Goal: Check status: Check status

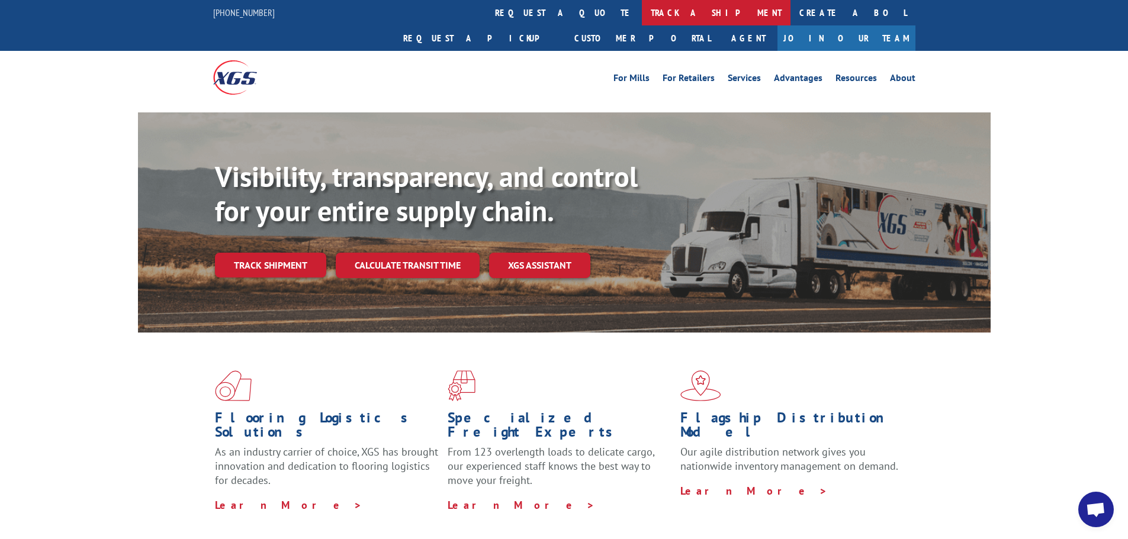
click at [642, 15] on link "track a shipment" at bounding box center [716, 12] width 149 height 25
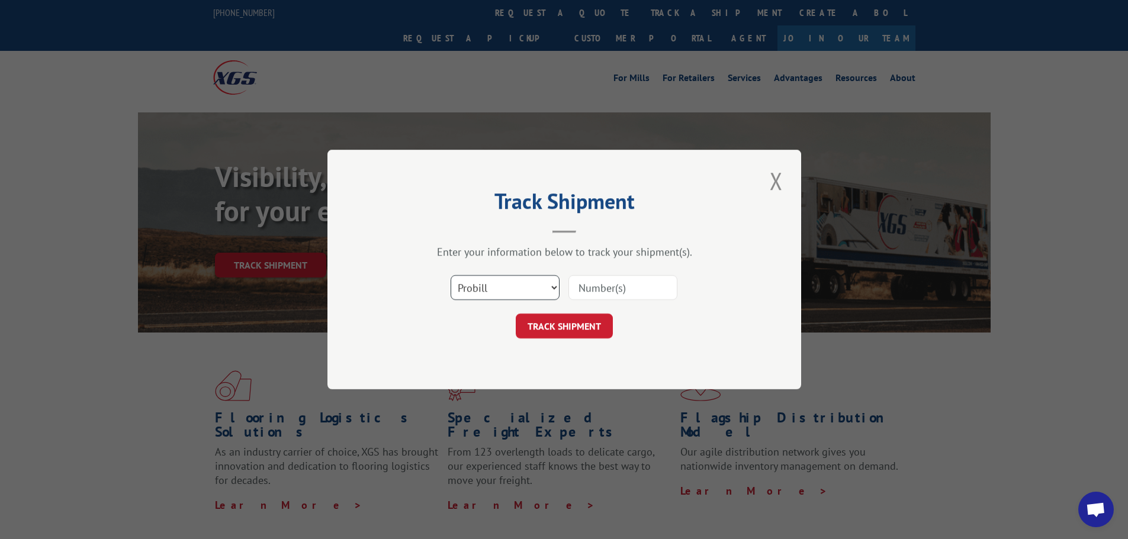
click at [554, 288] on select "Select category... Probill BOL PO" at bounding box center [504, 287] width 109 height 25
select select "bol"
click at [450, 275] on select "Select category... Probill BOL PO" at bounding box center [504, 287] width 109 height 25
click at [588, 282] on input at bounding box center [622, 287] width 109 height 25
click at [486, 284] on select "Select category... Probill BOL PO" at bounding box center [504, 287] width 109 height 25
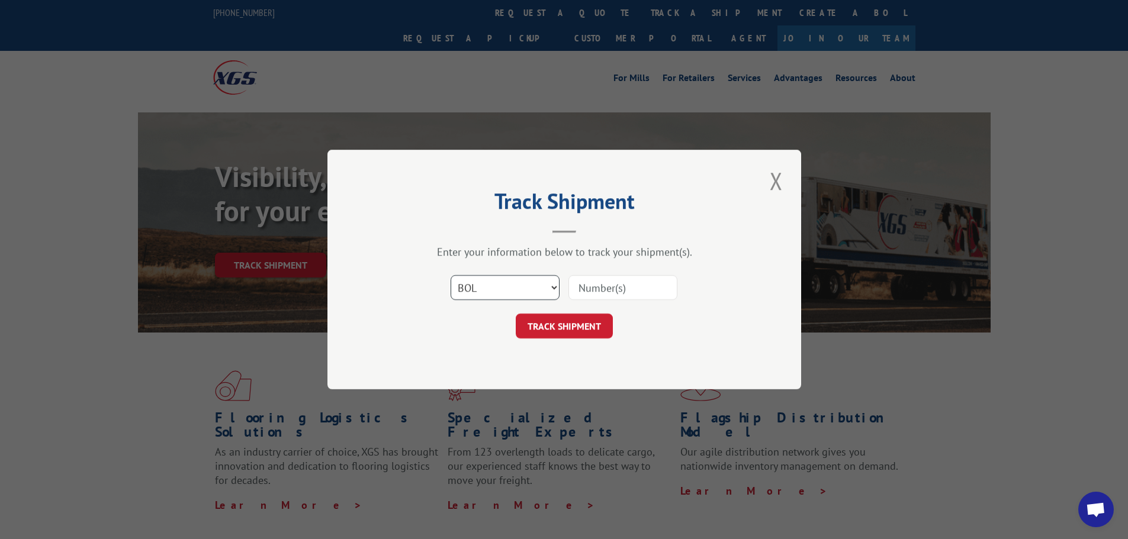
click at [450, 275] on select "Select category... Probill BOL PO" at bounding box center [504, 287] width 109 height 25
click at [584, 284] on input at bounding box center [622, 287] width 109 height 25
type input "5947657"
click button "TRACK SHIPMENT" at bounding box center [564, 326] width 97 height 25
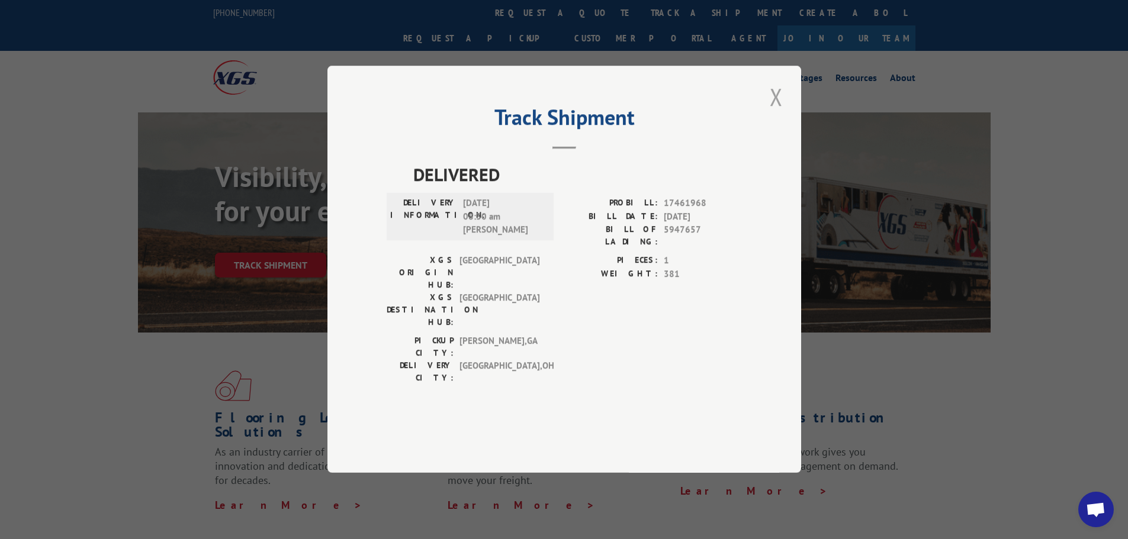
click at [780, 113] on button "Close modal" at bounding box center [776, 97] width 20 height 33
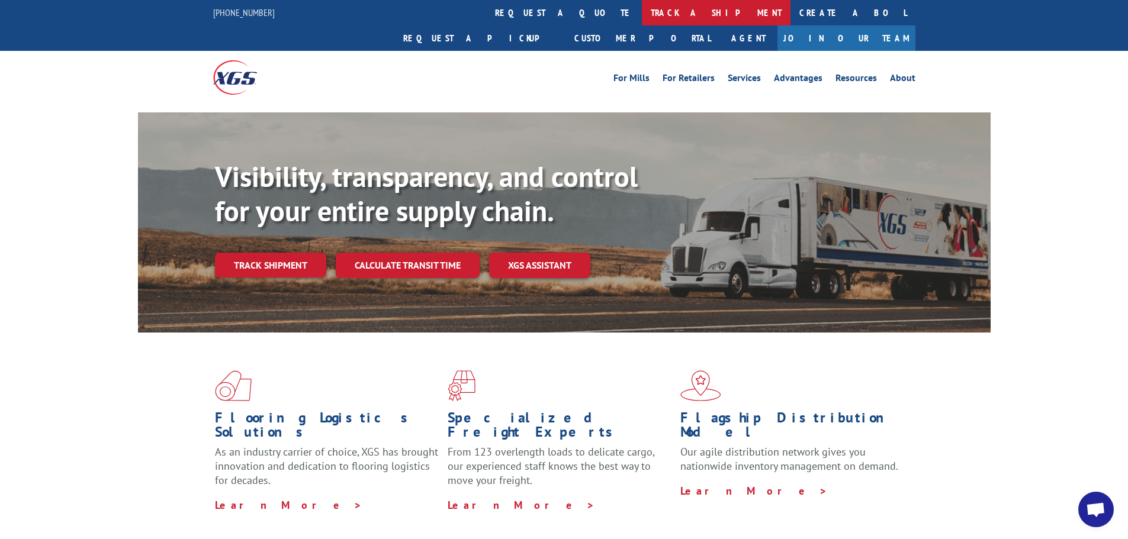
click at [642, 9] on link "track a shipment" at bounding box center [716, 12] width 149 height 25
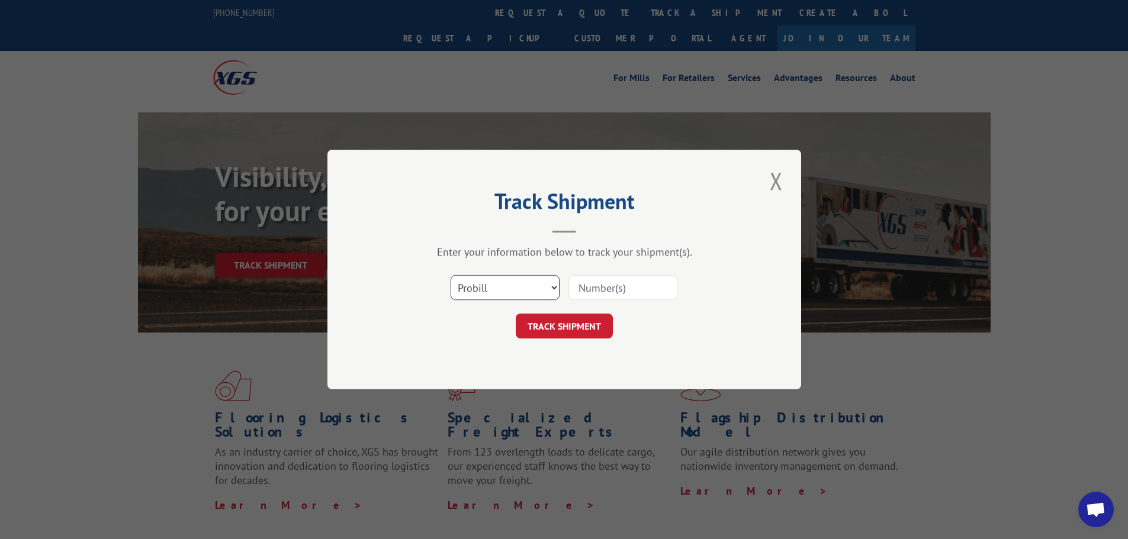
click at [552, 284] on select "Select category... Probill BOL PO" at bounding box center [504, 287] width 109 height 25
select select "bol"
click at [450, 275] on select "Select category... Probill BOL PO" at bounding box center [504, 287] width 109 height 25
click at [597, 282] on input at bounding box center [622, 287] width 109 height 25
type input "423943"
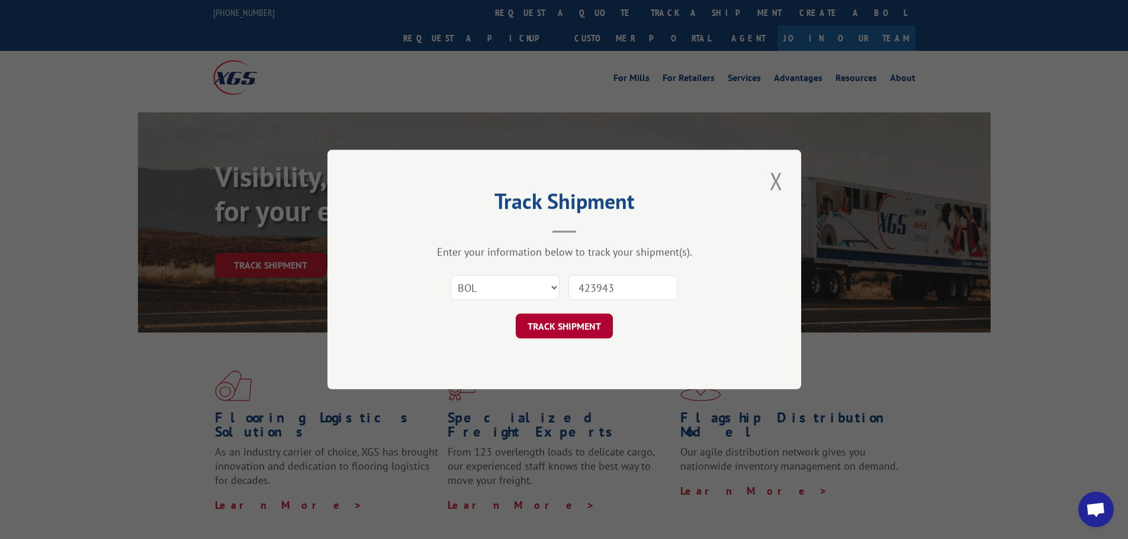
click at [558, 323] on button "TRACK SHIPMENT" at bounding box center [564, 326] width 97 height 25
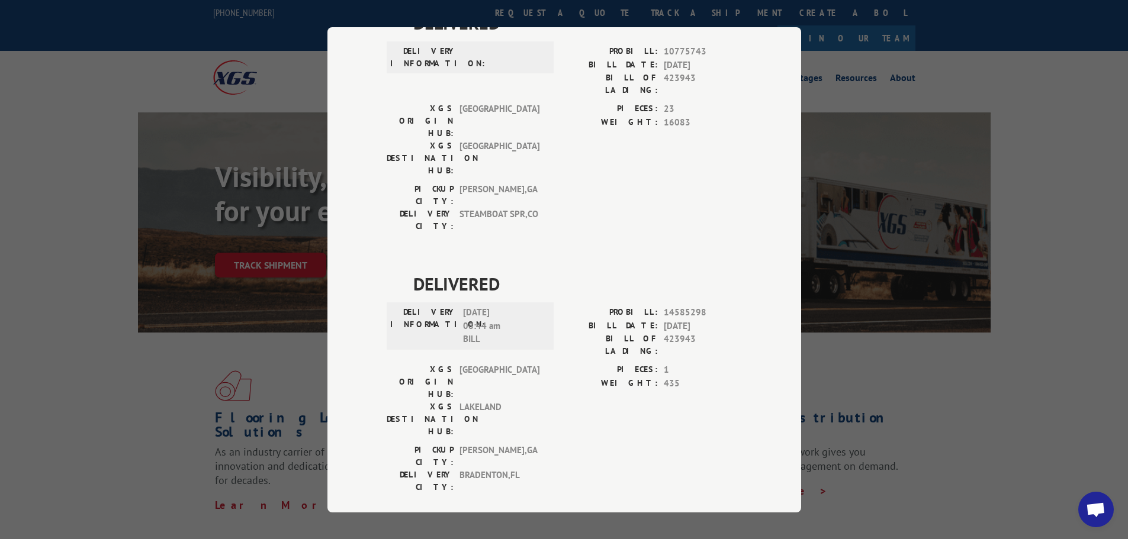
scroll to position [17, 0]
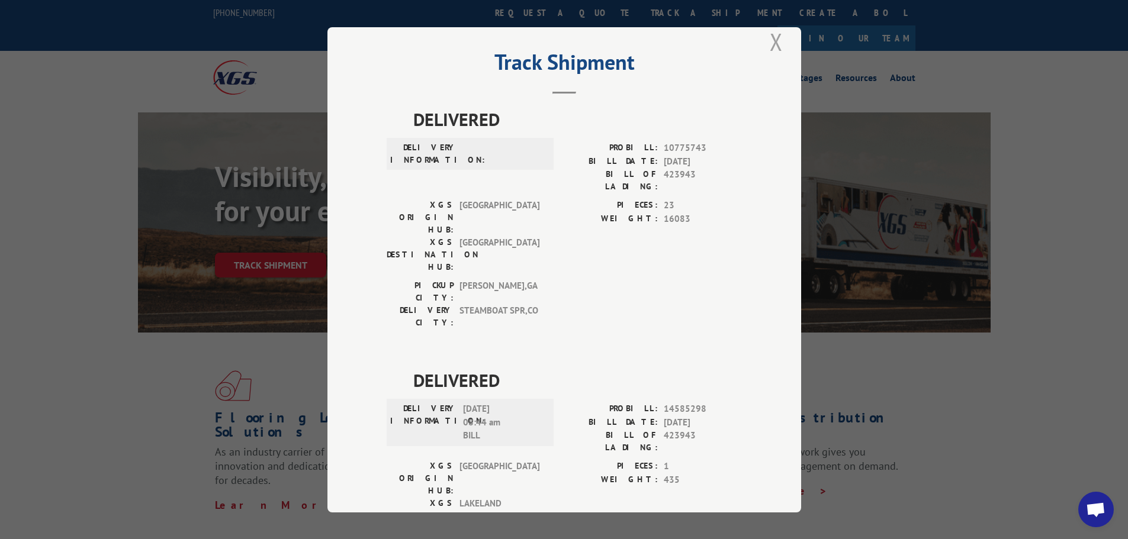
click at [773, 40] on button "Close modal" at bounding box center [776, 41] width 20 height 33
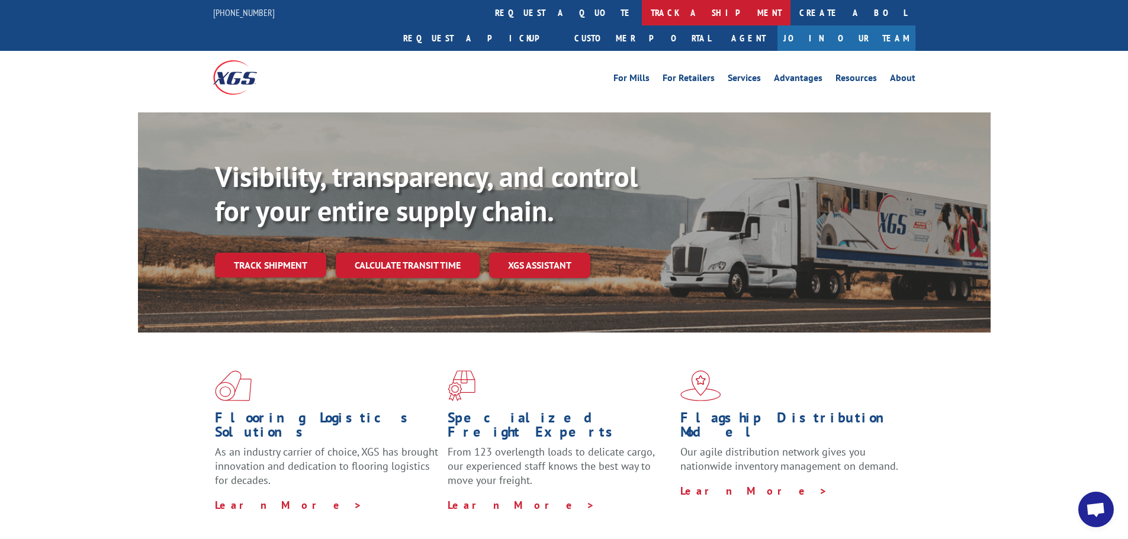
click at [642, 6] on link "track a shipment" at bounding box center [716, 12] width 149 height 25
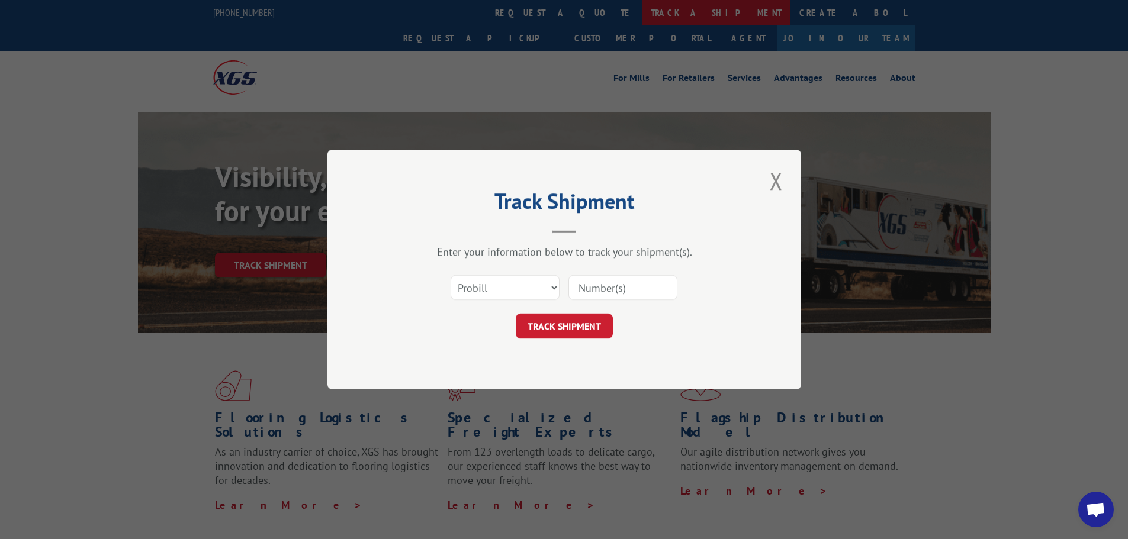
scroll to position [0, 0]
click at [557, 285] on select "Select category... Probill BOL PO" at bounding box center [504, 287] width 109 height 25
select select "bol"
click at [450, 275] on select "Select category... Probill BOL PO" at bounding box center [504, 287] width 109 height 25
click at [604, 286] on input at bounding box center [622, 287] width 109 height 25
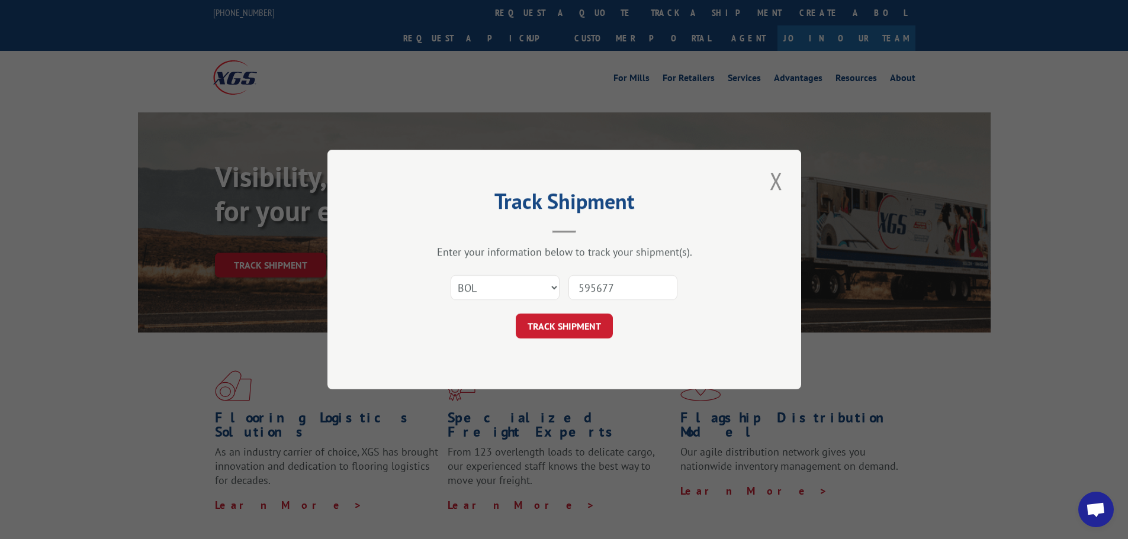
type input "5956776"
click button "TRACK SHIPMENT" at bounding box center [564, 326] width 97 height 25
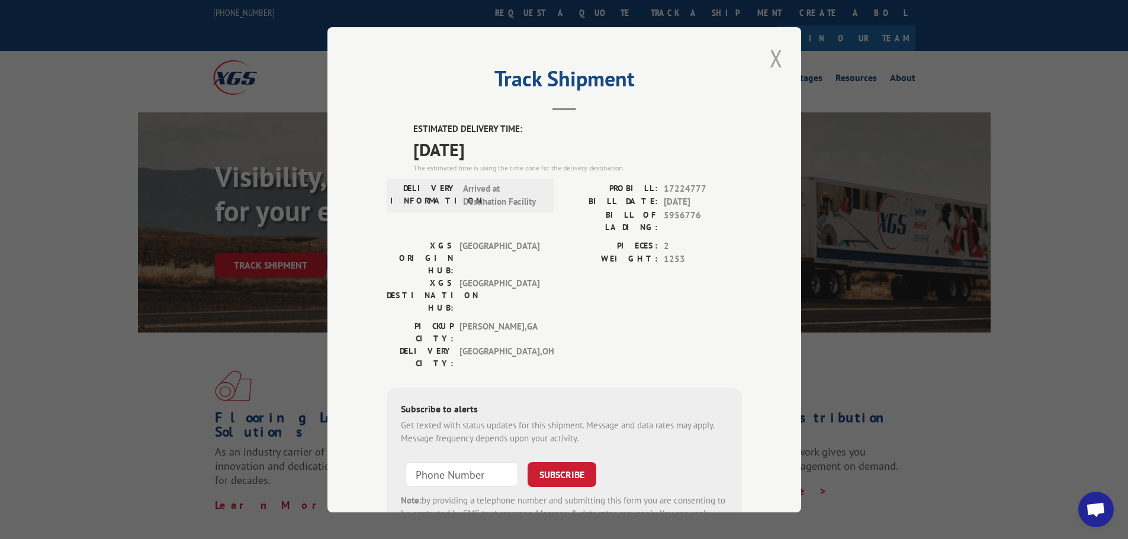
click at [776, 54] on button "Close modal" at bounding box center [776, 58] width 20 height 33
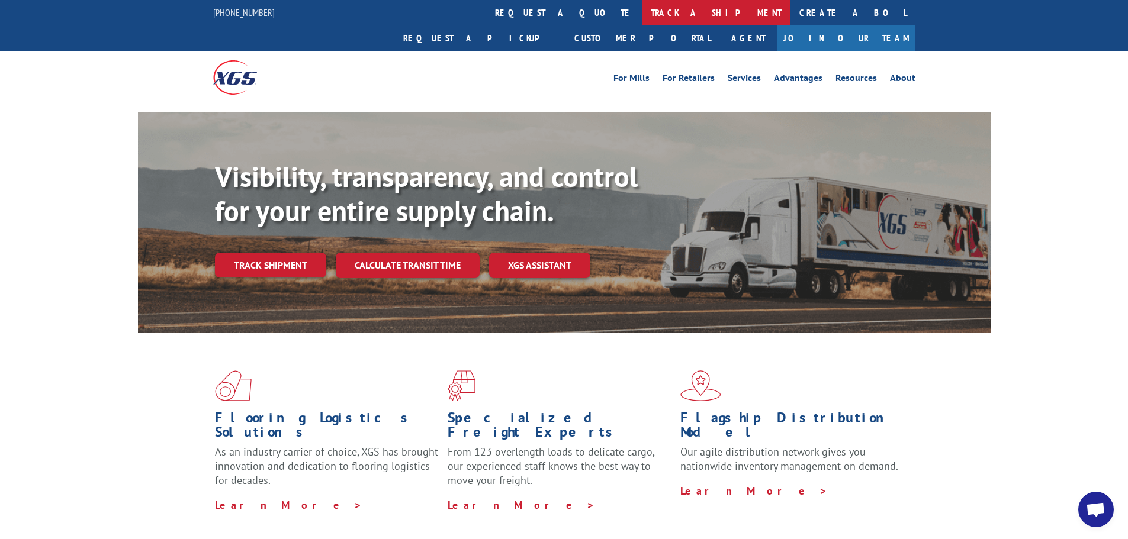
click at [642, 11] on link "track a shipment" at bounding box center [716, 12] width 149 height 25
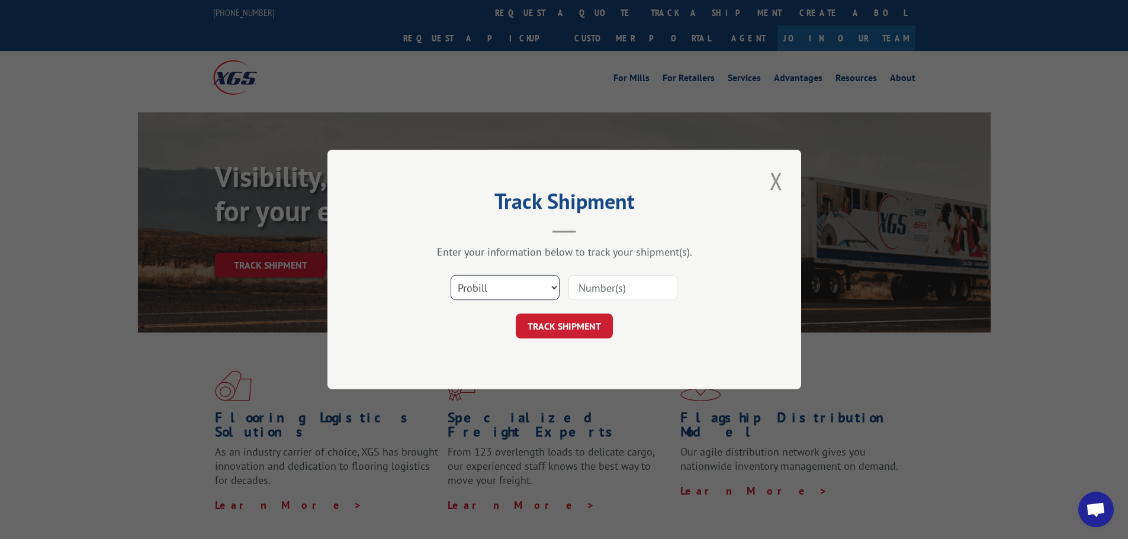
click at [554, 285] on select "Select category... Probill BOL PO" at bounding box center [504, 287] width 109 height 25
select select "bol"
click at [450, 275] on select "Select category... Probill BOL PO" at bounding box center [504, 287] width 109 height 25
click at [596, 289] on input at bounding box center [622, 287] width 109 height 25
type input "425102"
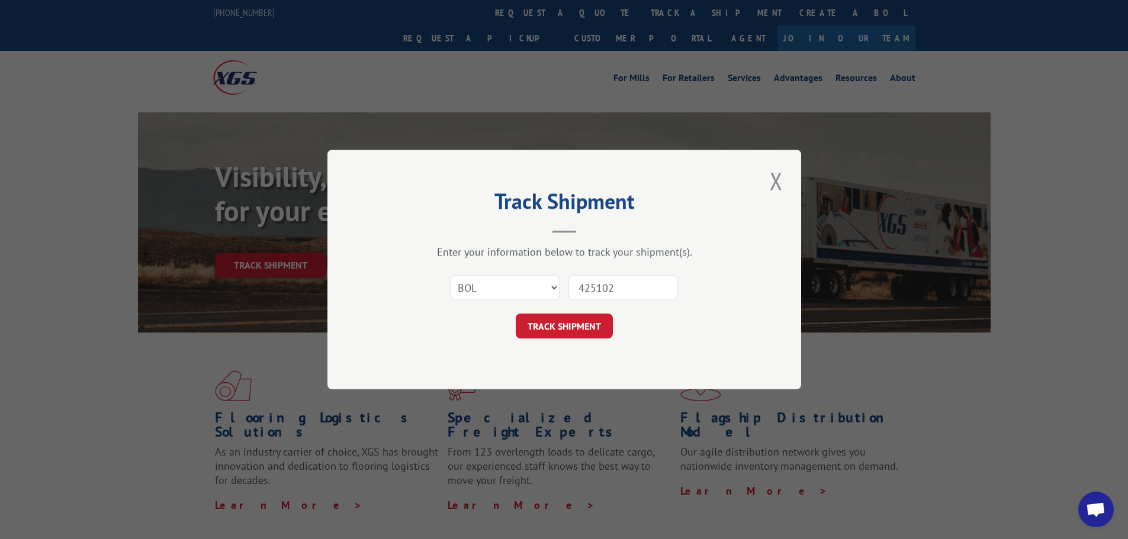
click button "TRACK SHIPMENT" at bounding box center [564, 326] width 97 height 25
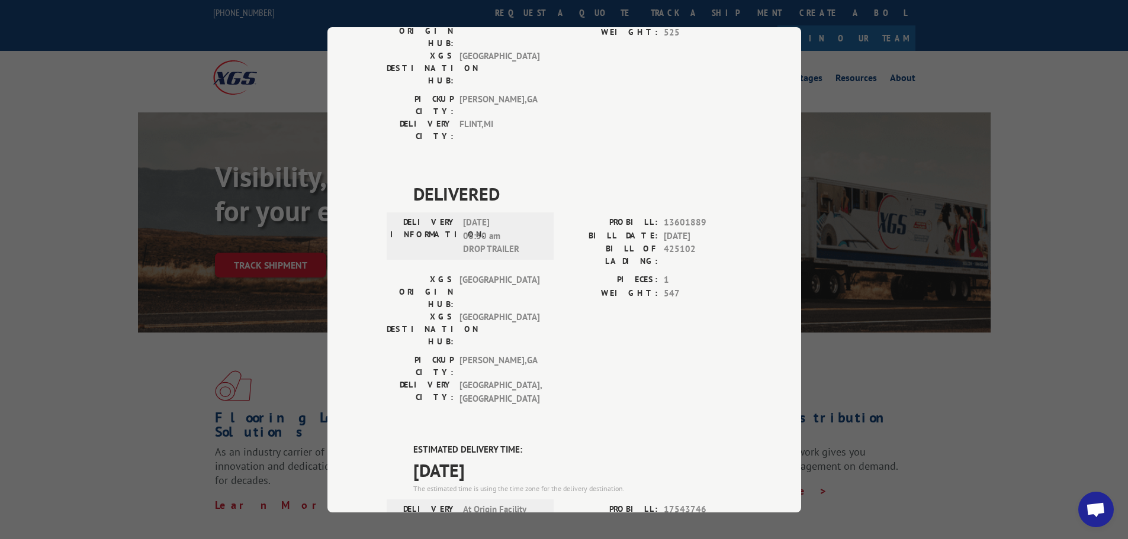
scroll to position [1001, 0]
